Goal: Task Accomplishment & Management: Manage account settings

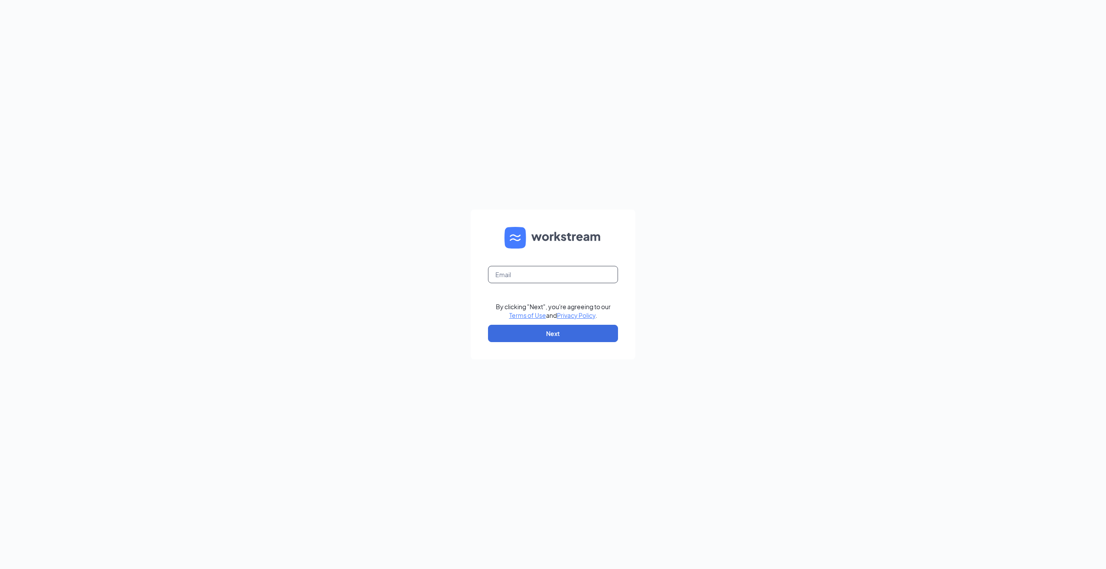
click at [570, 273] on input "text" at bounding box center [553, 274] width 130 height 17
type input "[EMAIL_ADDRESS][DOMAIN_NAME]"
drag, startPoint x: 568, startPoint y: 329, endPoint x: 559, endPoint y: 326, distance: 10.0
click at [568, 329] on button "Next" at bounding box center [553, 333] width 130 height 17
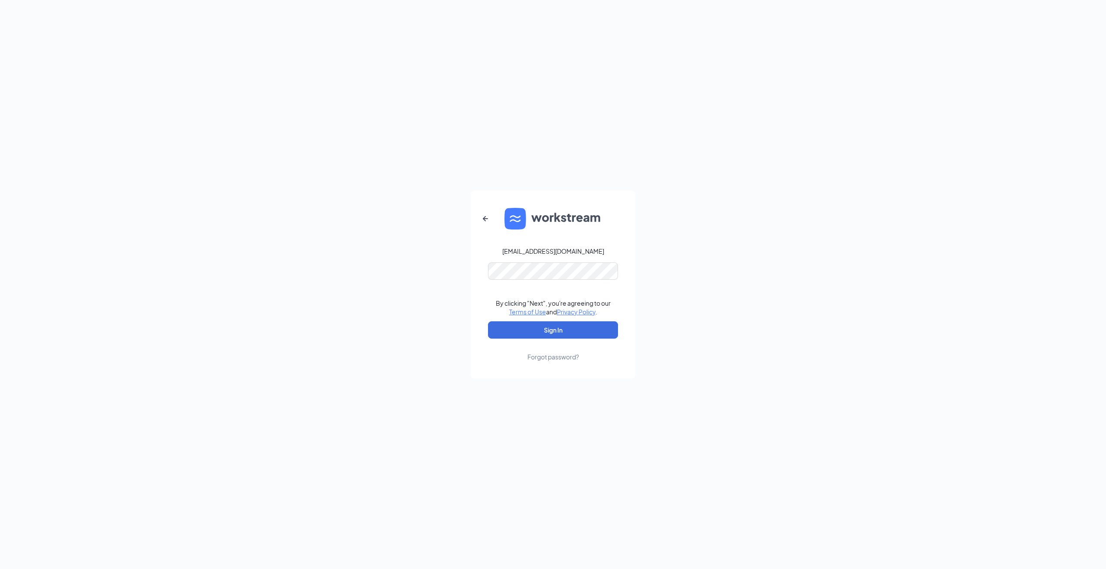
drag, startPoint x: 913, startPoint y: 286, endPoint x: 692, endPoint y: 305, distance: 221.4
click at [910, 286] on div "[EMAIL_ADDRESS][DOMAIN_NAME] By clicking "Next", you're agreeing to our Terms o…" at bounding box center [553, 284] width 1106 height 569
drag, startPoint x: 539, startPoint y: 331, endPoint x: 944, endPoint y: 362, distance: 406.8
click at [540, 331] on button "Sign In" at bounding box center [553, 329] width 130 height 17
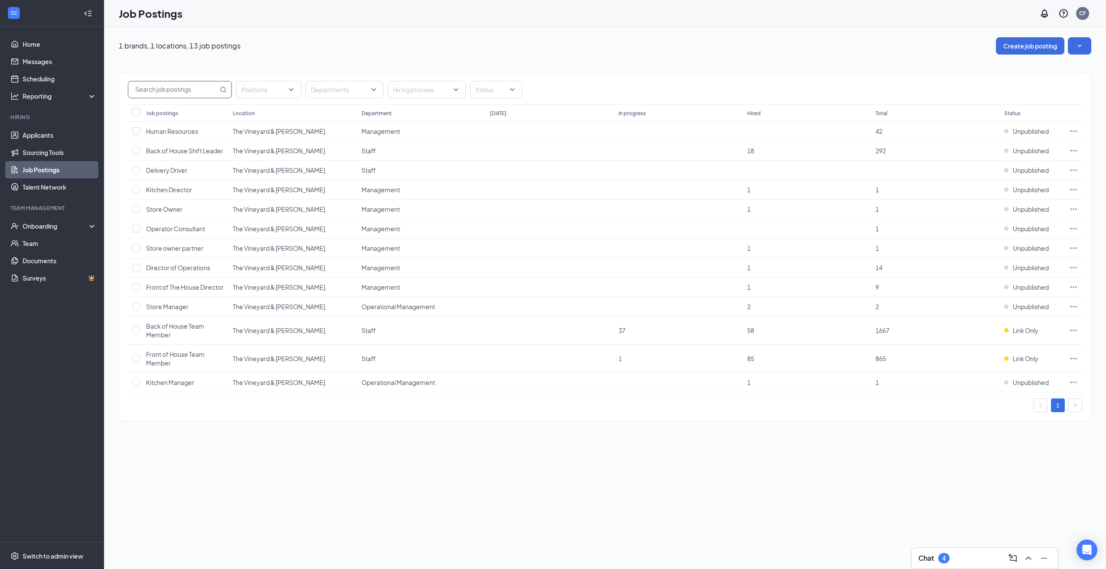
click at [186, 94] on input "text" at bounding box center [173, 89] width 90 height 16
click at [47, 240] on link "Team" at bounding box center [60, 243] width 74 height 17
